Goal: Information Seeking & Learning: Check status

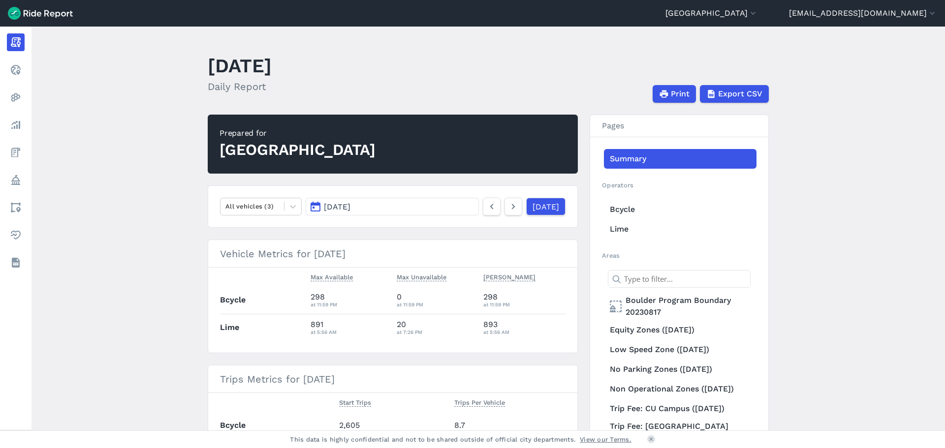
click at [115, 225] on main "[DATE] Daily Report Print Export CSV Prepared for Boulder All vehicles (3) [DAT…" at bounding box center [489, 229] width 914 height 404
click at [167, 306] on main "[DATE] Daily Report Print Export CSV Prepared for Boulder All vehicles (3) [DAT…" at bounding box center [489, 229] width 914 height 404
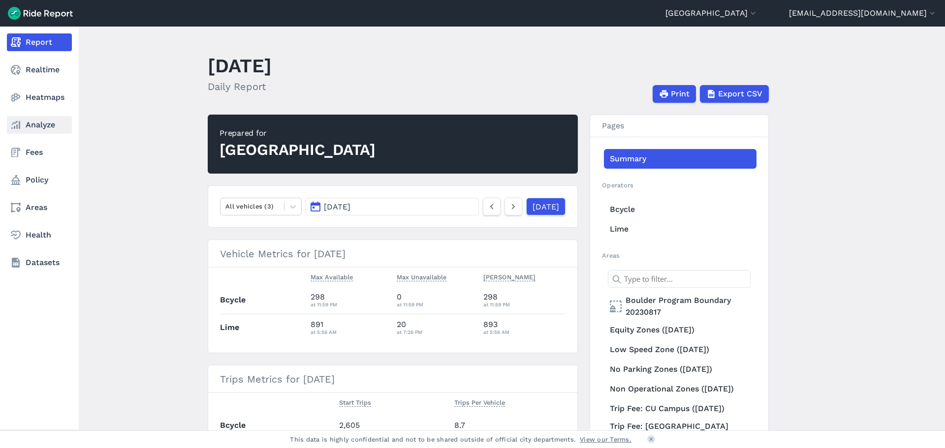
click at [49, 122] on link "Analyze" at bounding box center [39, 125] width 65 height 18
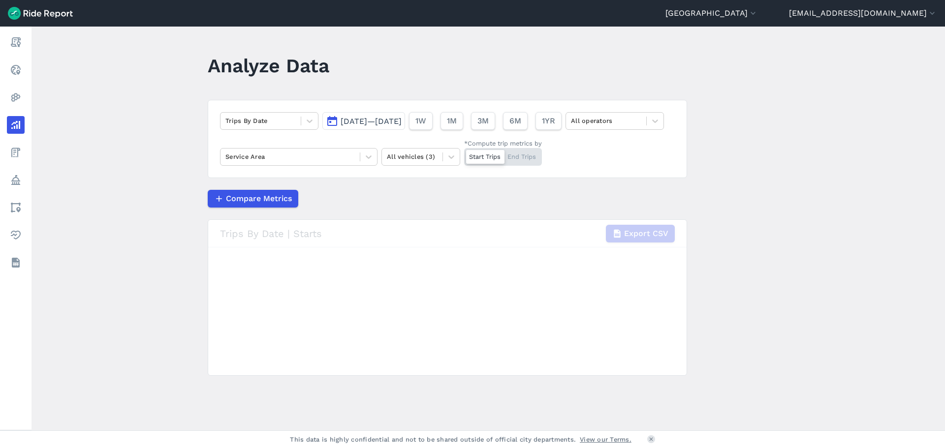
click at [116, 258] on main "Analyze Data Trips By Date [DATE]—[DATE] 1W 1M 3M 6M 1YR All operators Service …" at bounding box center [489, 229] width 914 height 404
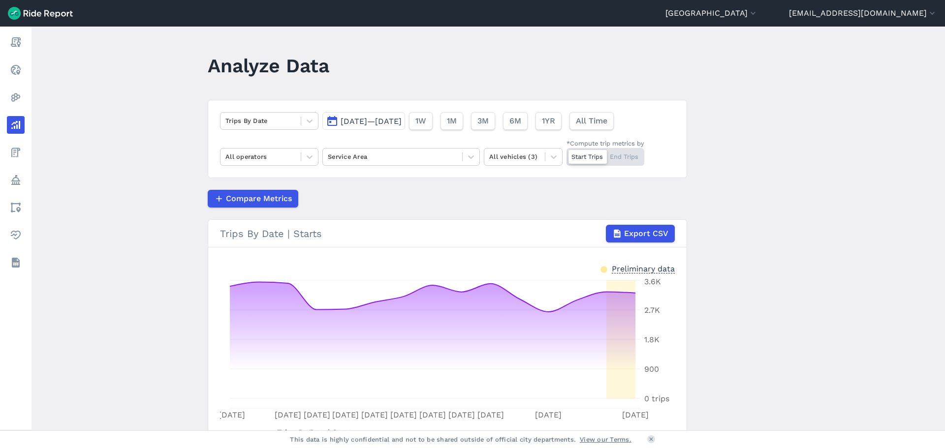
click at [123, 263] on main "Analyze Data Trips By Date [DATE]—[DATE] 1W 1M 3M 6M 1YR All Time All operators…" at bounding box center [489, 229] width 914 height 404
click at [124, 269] on main "Analyze Data Trips By Date [DATE]—[DATE] 1W 1M 3M 6M 1YR All Time All operators…" at bounding box center [489, 229] width 914 height 404
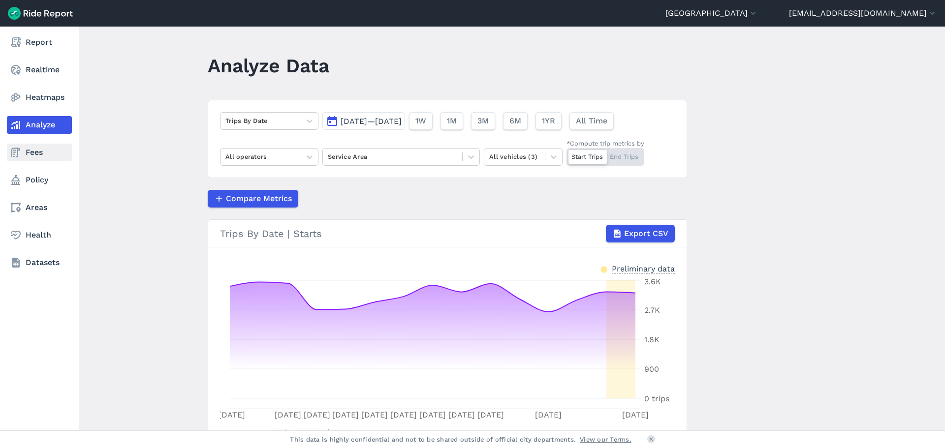
click at [40, 153] on link "Fees" at bounding box center [39, 153] width 65 height 18
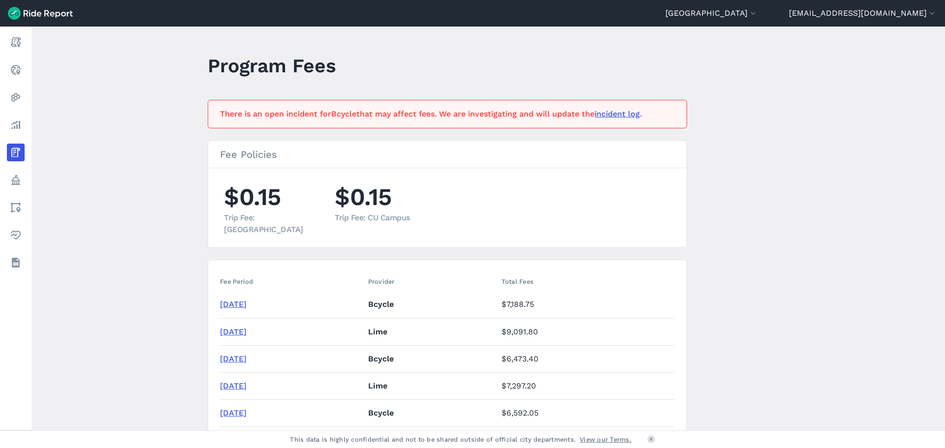
click at [167, 276] on main "Program Fees There is an open incident for Bcycle that may affect fees. We are …" at bounding box center [489, 229] width 914 height 404
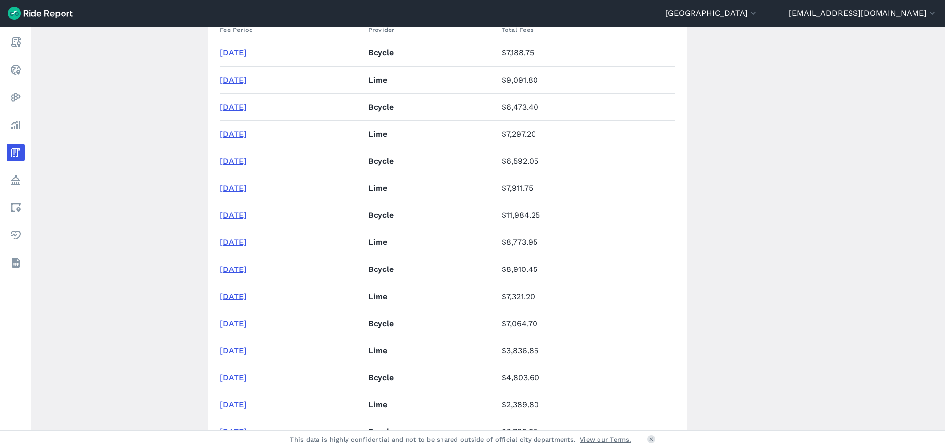
scroll to position [197, 0]
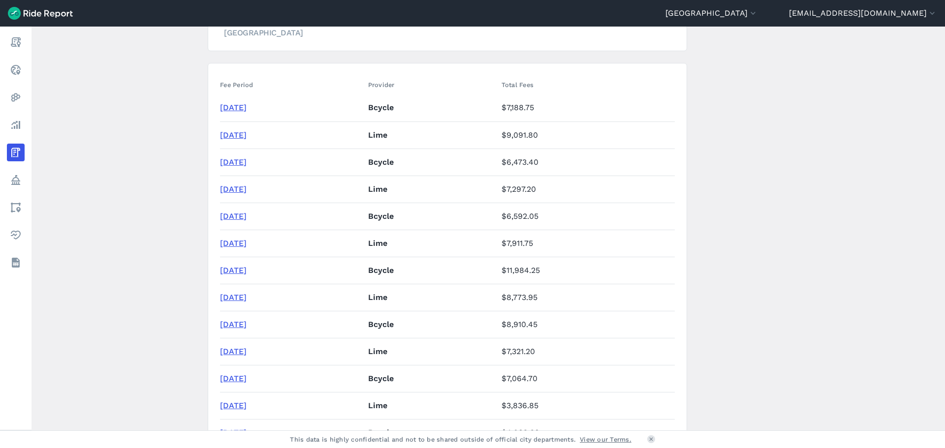
click at [164, 184] on main "Program Fees There is an open incident for Bcycle that may affect fees. We are …" at bounding box center [489, 229] width 914 height 404
click at [229, 263] on td "[DATE]" at bounding box center [292, 270] width 144 height 27
click at [231, 268] on link "[DATE]" at bounding box center [233, 270] width 27 height 9
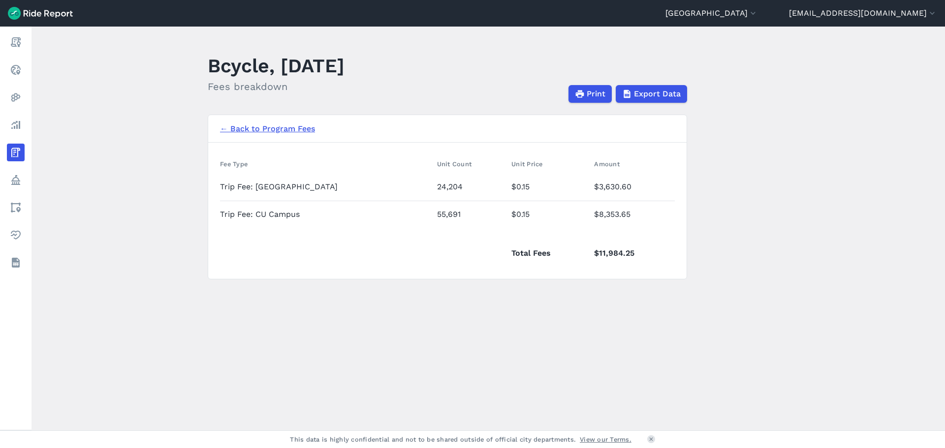
click at [656, 334] on main "Bcycle, [DATE] Fees breakdown Print Export Data ← Back to Program Fees Fee Type…" at bounding box center [489, 229] width 914 height 404
click at [482, 372] on main "Bcycle, [DATE] Fees breakdown Print Export Data ← Back to Program Fees Fee Type…" at bounding box center [489, 229] width 914 height 404
click at [355, 297] on main "Bcycle, [DATE] Fees breakdown Print Export Data ← Back to Program Fees Fee Type…" at bounding box center [489, 229] width 914 height 404
click at [252, 128] on link "← Back to Program Fees" at bounding box center [267, 129] width 95 height 12
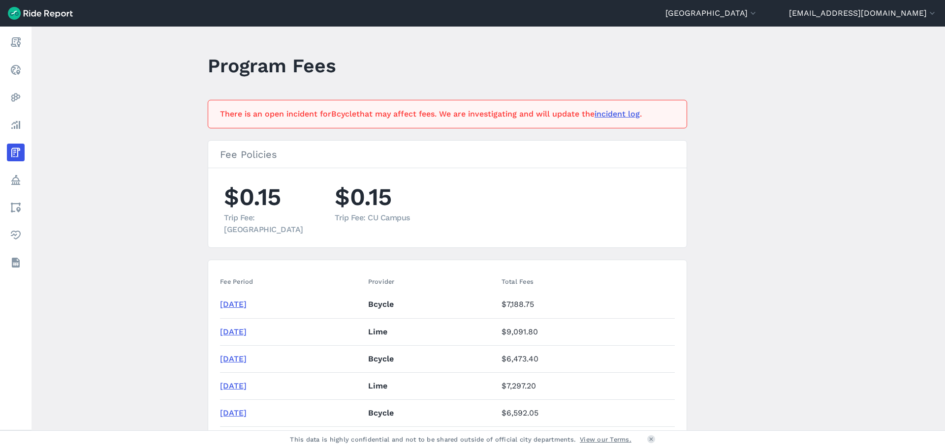
scroll to position [49, 0]
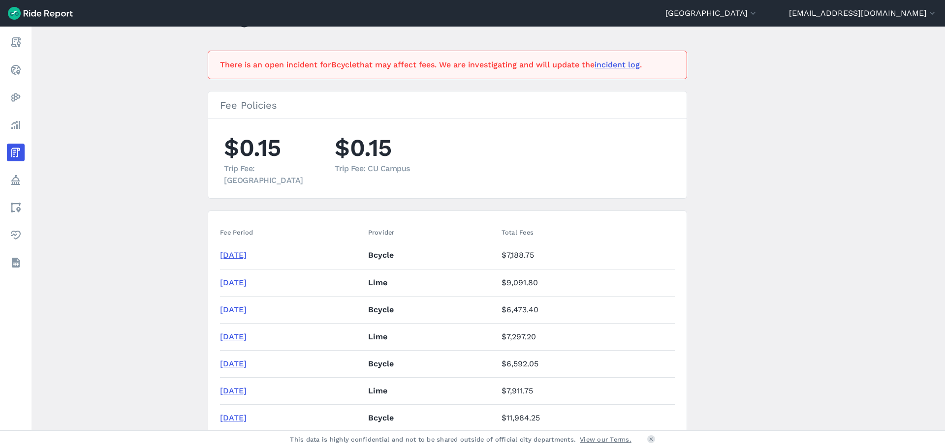
click at [235, 365] on link "[DATE]" at bounding box center [233, 363] width 27 height 9
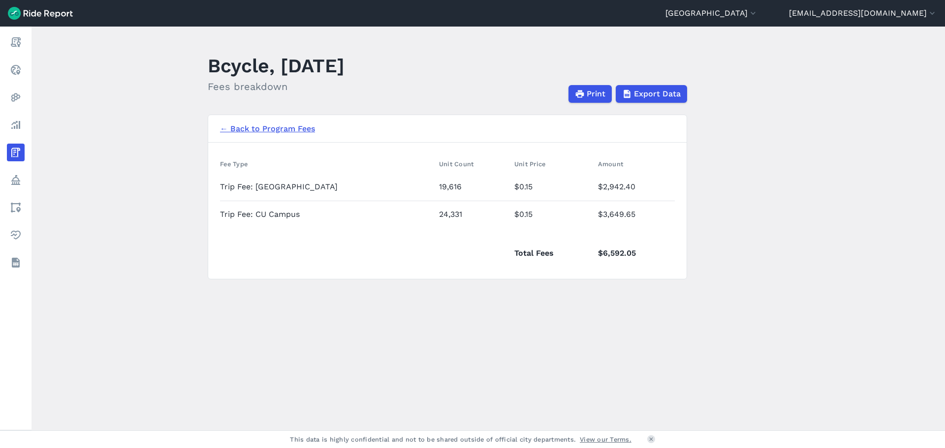
click at [258, 128] on link "← Back to Program Fees" at bounding box center [267, 129] width 95 height 12
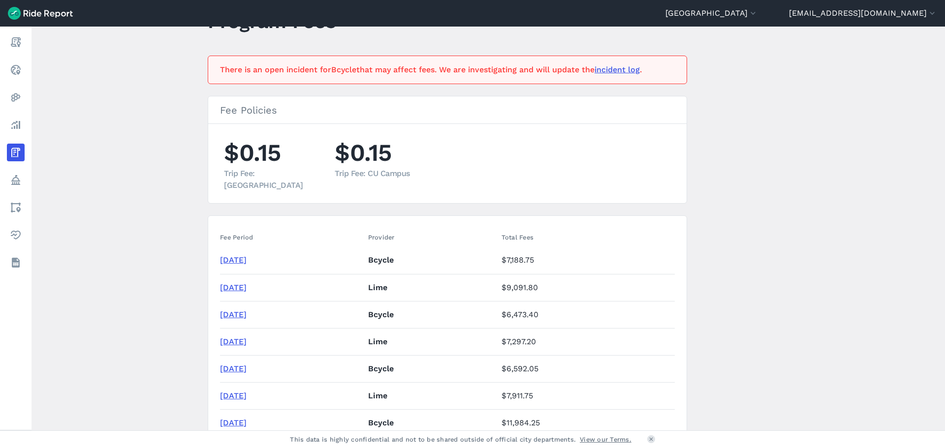
scroll to position [98, 0]
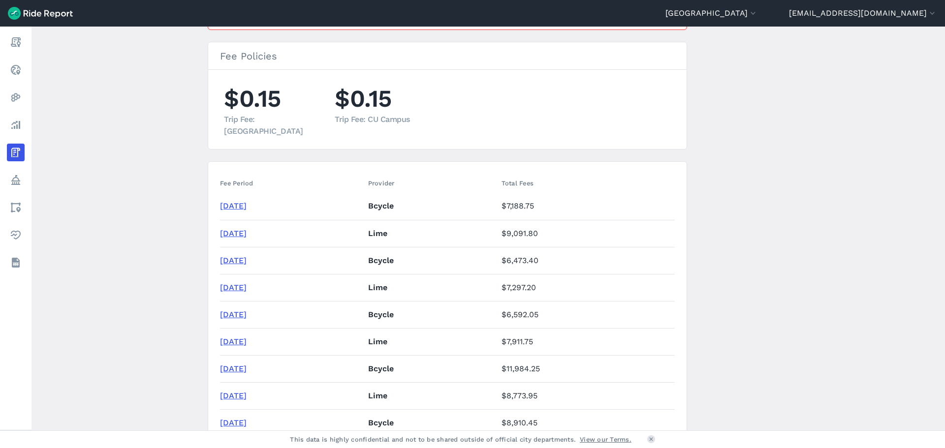
click at [239, 260] on link "[DATE]" at bounding box center [233, 260] width 27 height 9
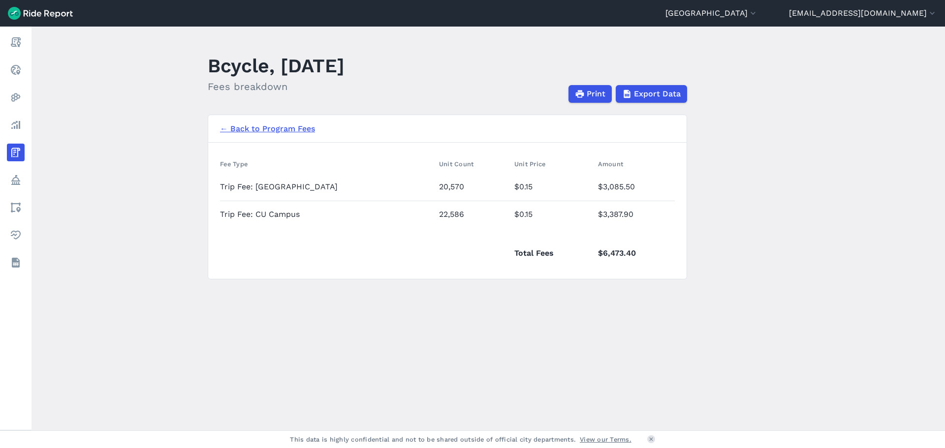
click at [243, 126] on link "← Back to Program Fees" at bounding box center [267, 129] width 95 height 12
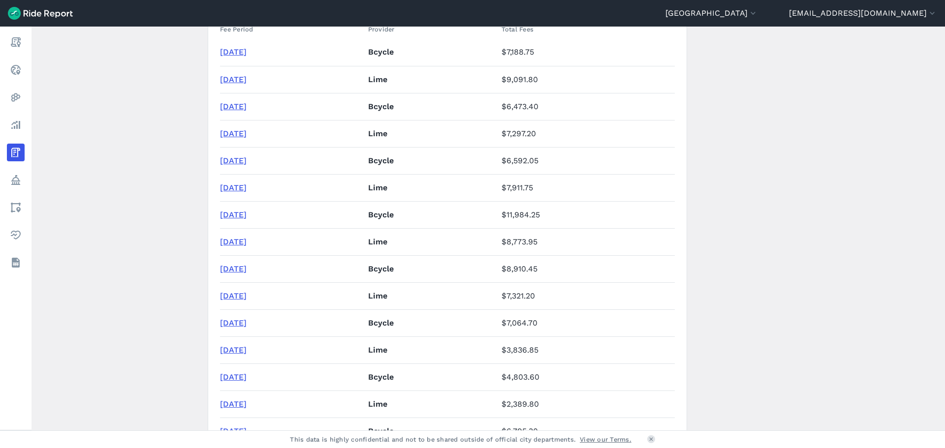
scroll to position [197, 0]
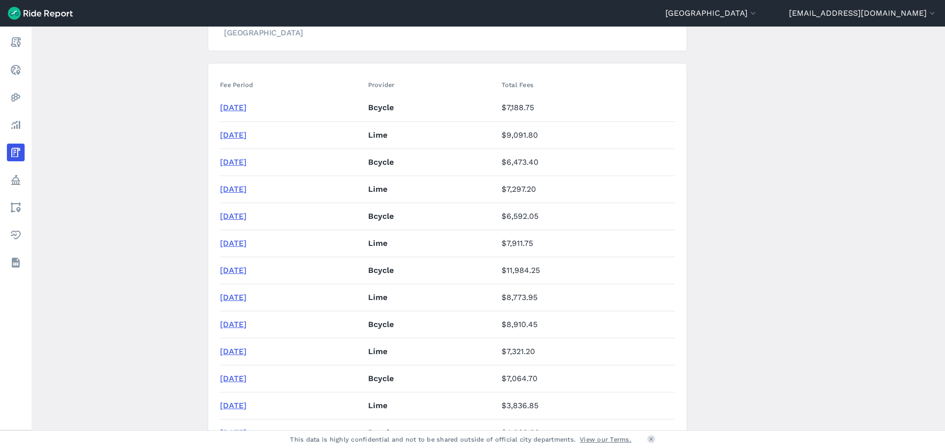
click at [240, 266] on link "[DATE]" at bounding box center [233, 270] width 27 height 9
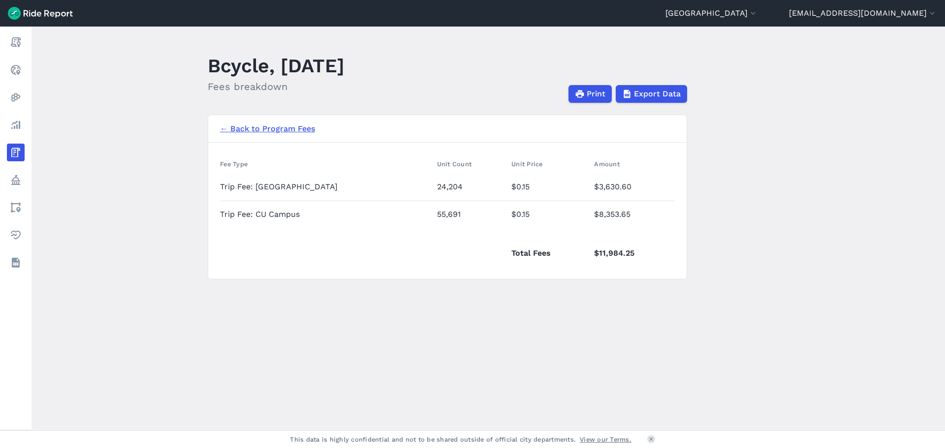
click at [266, 131] on link "← Back to Program Fees" at bounding box center [267, 129] width 95 height 12
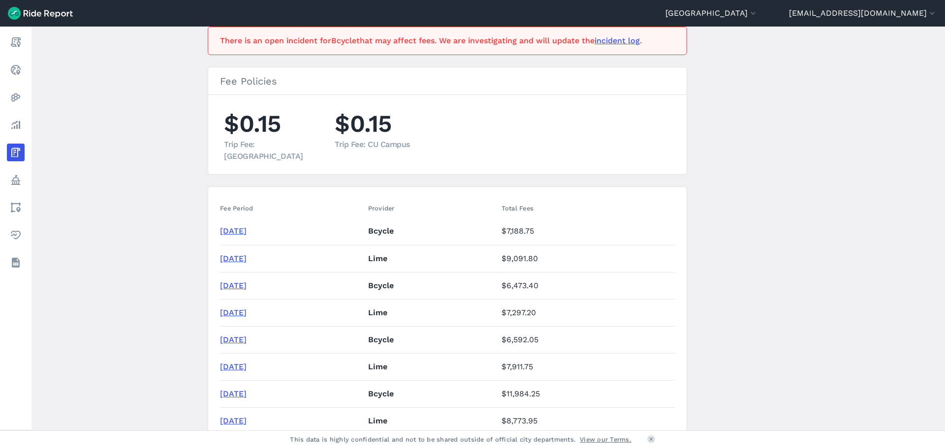
scroll to position [98, 0]
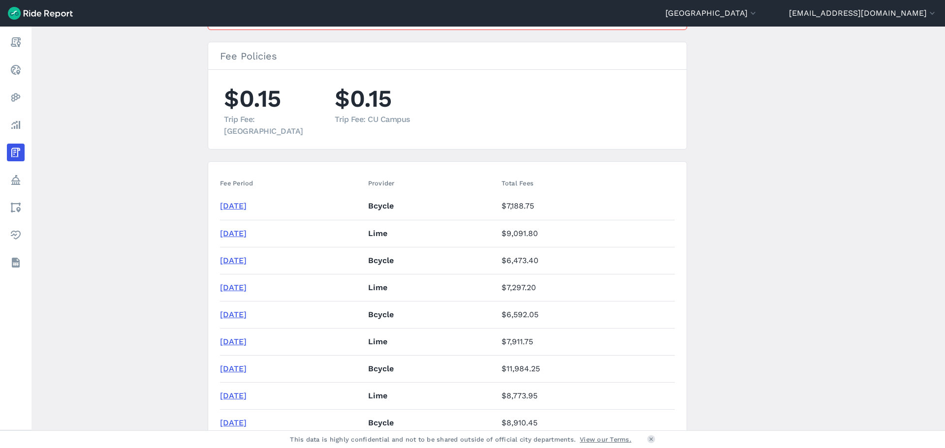
click at [240, 317] on link "[DATE]" at bounding box center [233, 314] width 27 height 9
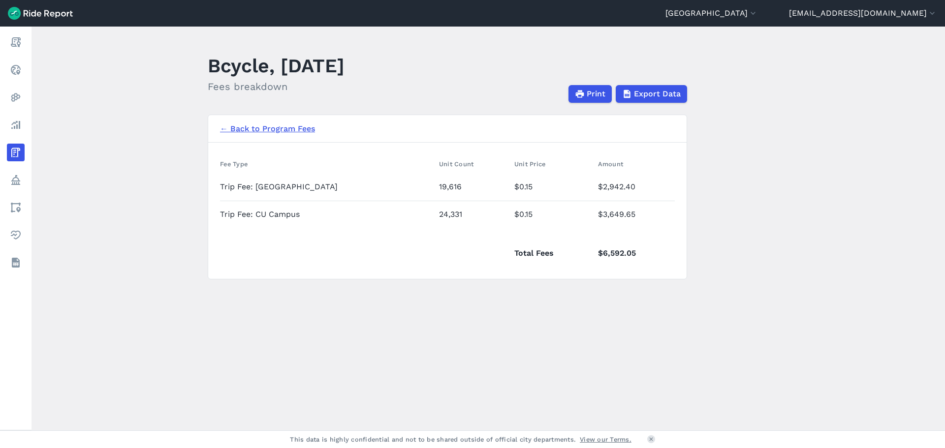
click at [284, 123] on link "← Back to Program Fees" at bounding box center [267, 129] width 95 height 12
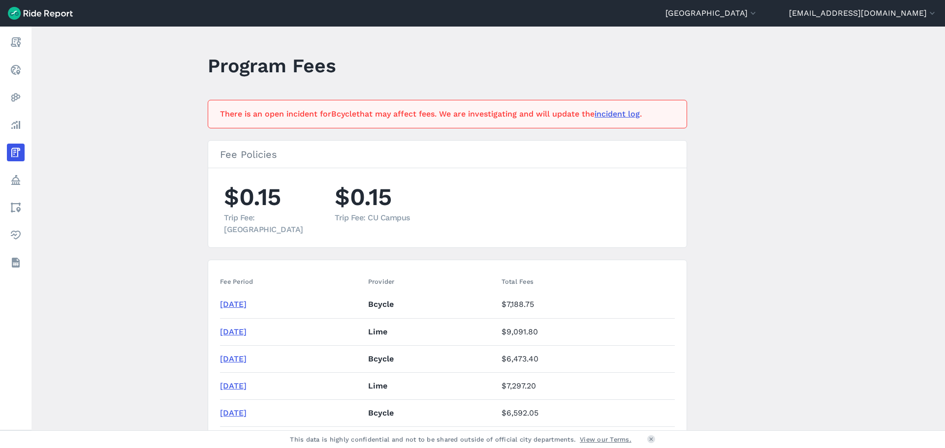
click at [247, 360] on link "[DATE]" at bounding box center [233, 358] width 27 height 9
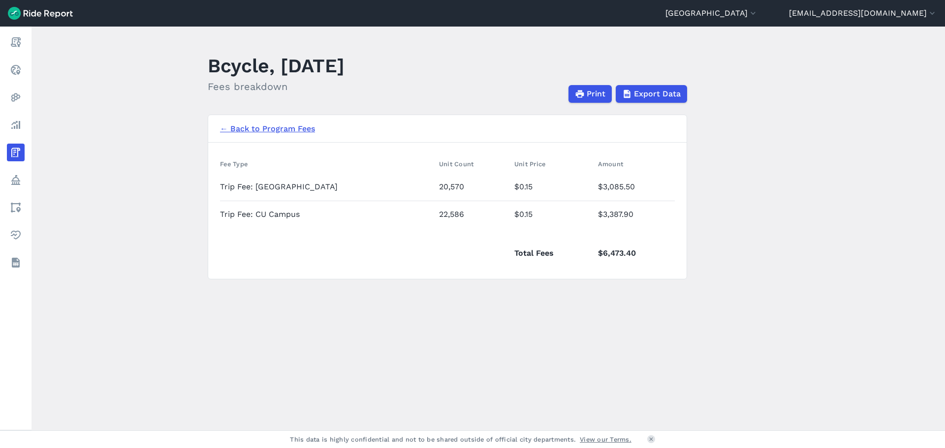
click at [236, 128] on link "← Back to Program Fees" at bounding box center [267, 129] width 95 height 12
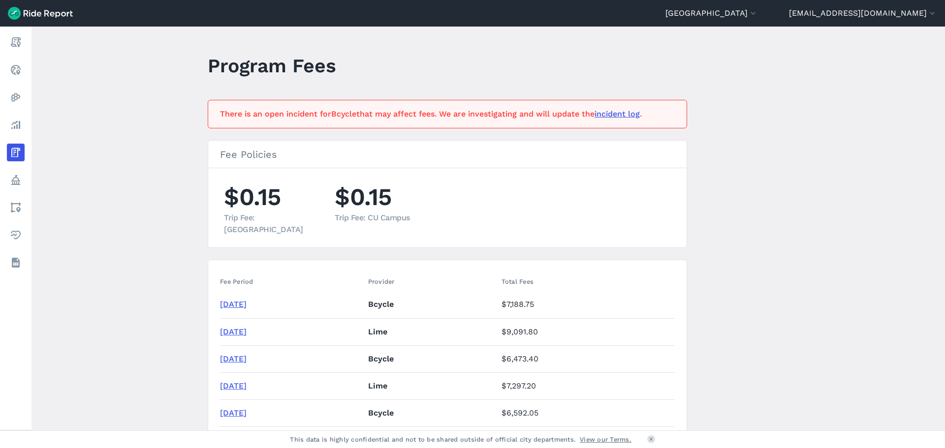
click at [143, 344] on main "Program Fees There is an open incident for Bcycle that may affect fees. We are …" at bounding box center [489, 229] width 914 height 404
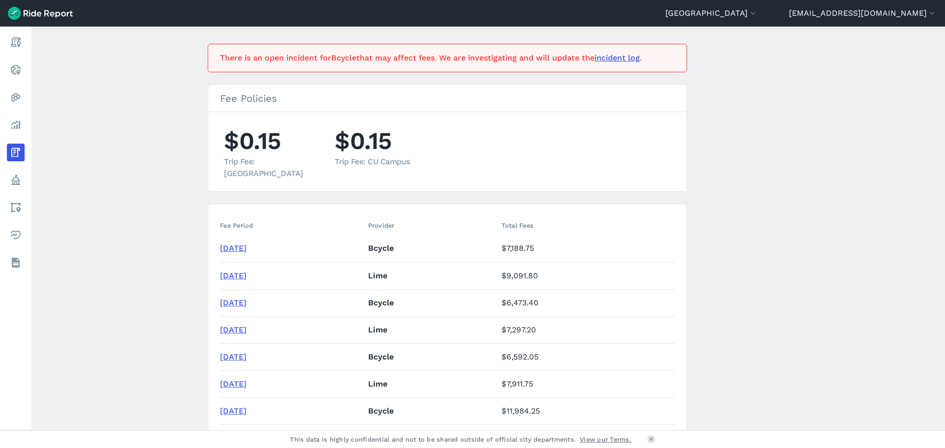
scroll to position [148, 0]
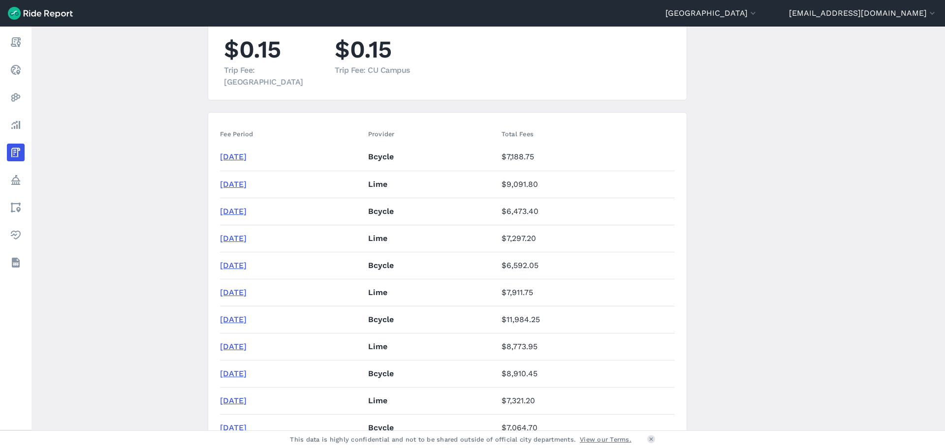
click at [179, 348] on main "Program Fees There is an open incident for Bcycle that may affect fees. We are …" at bounding box center [489, 229] width 914 height 404
click at [123, 299] on main "Program Fees There is an open incident for Bcycle that may affect fees. We are …" at bounding box center [489, 229] width 914 height 404
